Goal: Task Accomplishment & Management: Use online tool/utility

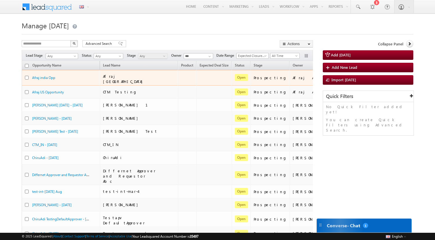
click at [26, 78] on div at bounding box center [28, 78] width 7 height 6
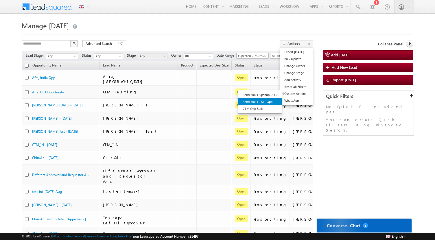
click at [266, 101] on link "Send Bulk CTM - Opp" at bounding box center [260, 101] width 43 height 7
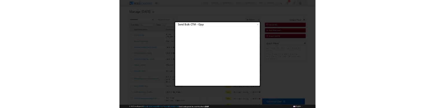
scroll to position [1, 0]
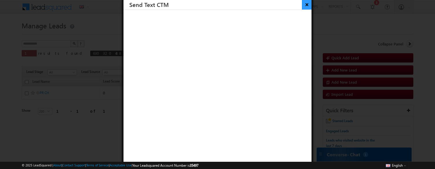
click at [308, 4] on button "×" at bounding box center [307, 4] width 10 height 10
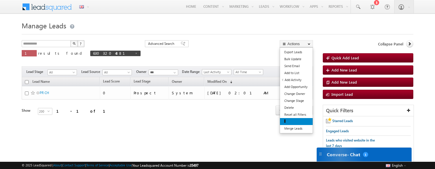
click at [294, 108] on link at bounding box center [296, 121] width 33 height 7
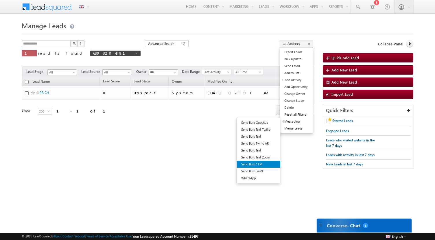
click at [250, 163] on link "Send Bulk CTM" at bounding box center [258, 164] width 43 height 7
